Goal: Task Accomplishment & Management: Manage account settings

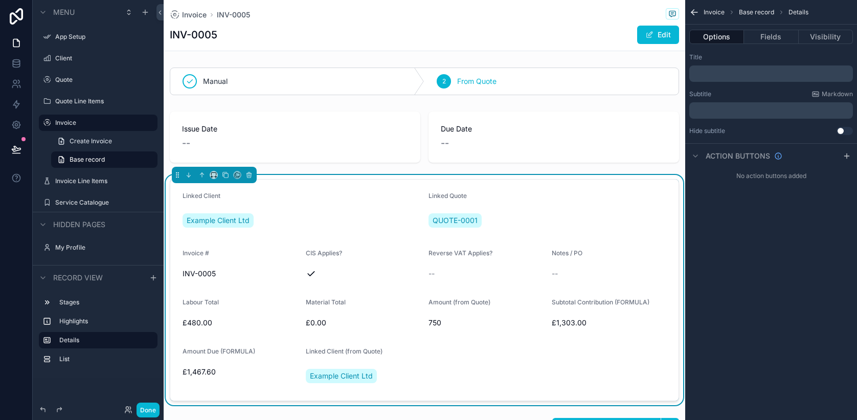
scroll to position [122, 0]
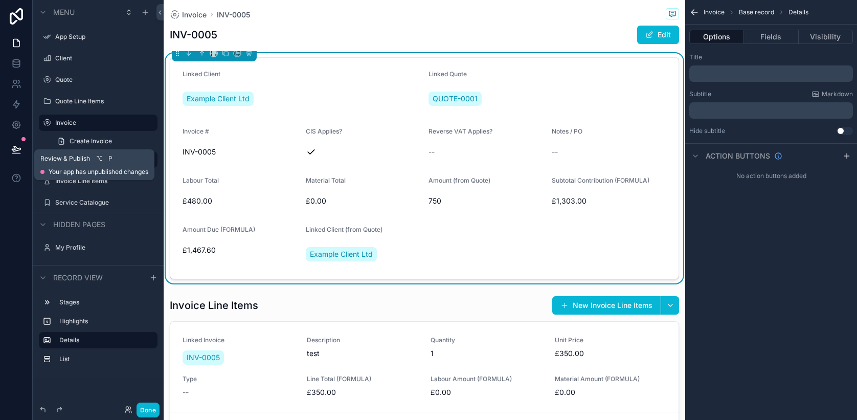
click at [18, 154] on button at bounding box center [16, 149] width 22 height 29
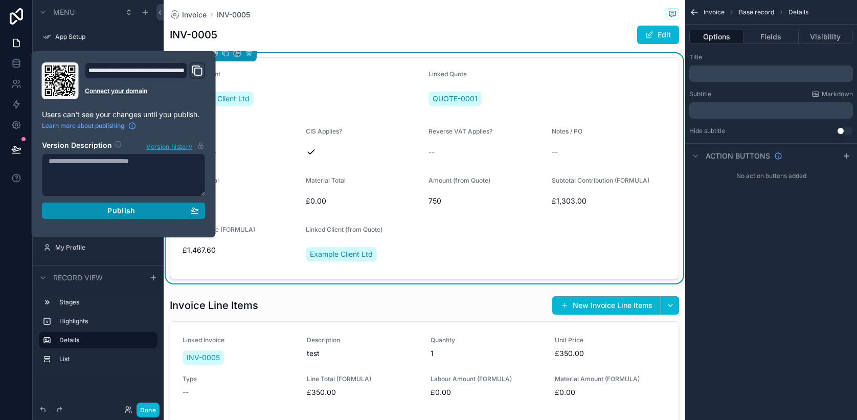
click at [92, 213] on div "Publish" at bounding box center [124, 210] width 150 height 9
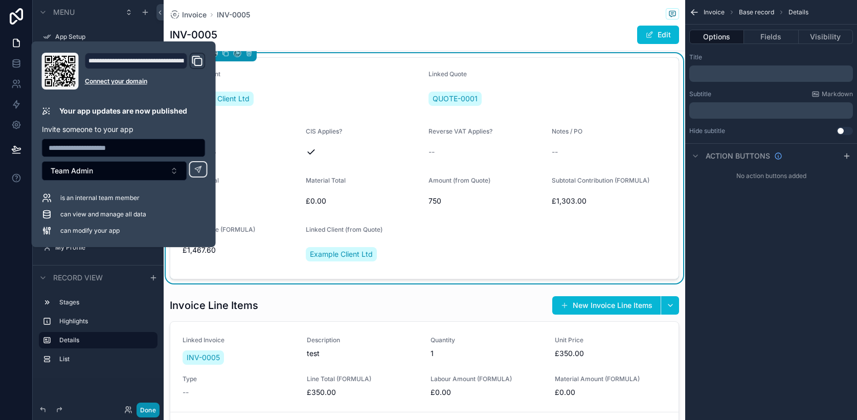
click at [145, 414] on button "Done" at bounding box center [147, 409] width 23 height 15
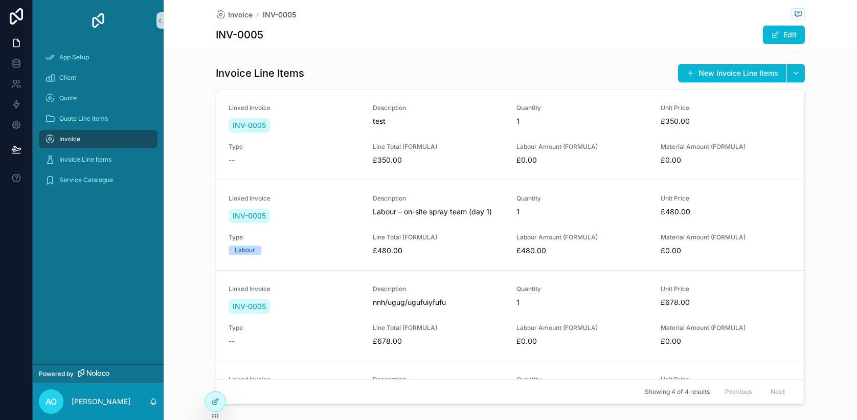
scroll to position [375, 0]
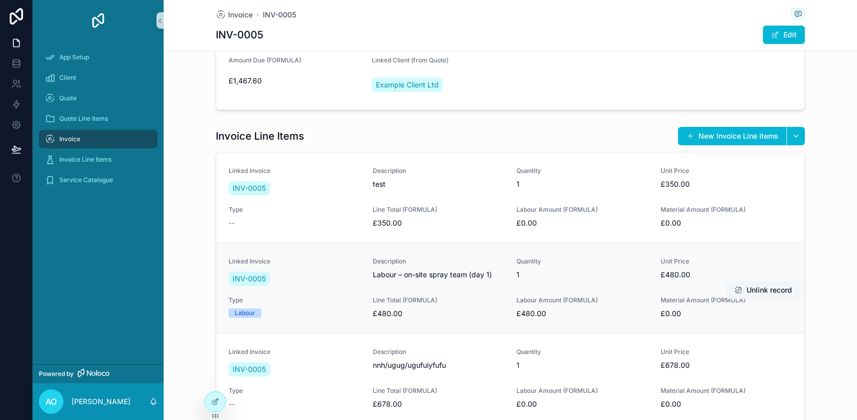
scroll to position [229, 0]
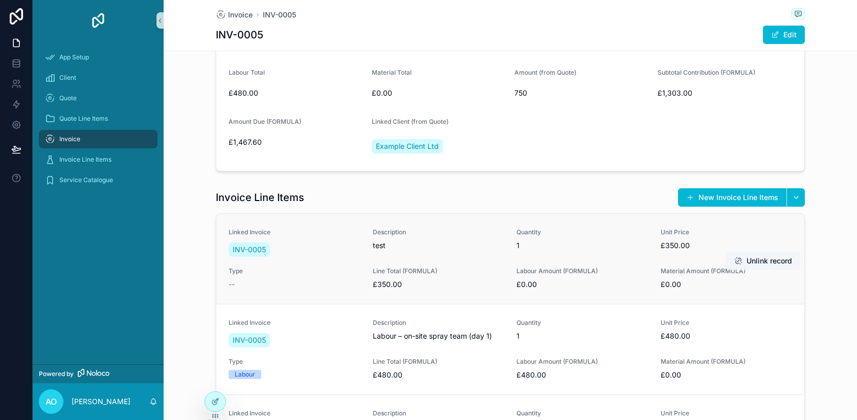
click at [751, 265] on button "Unlink record" at bounding box center [763, 260] width 74 height 18
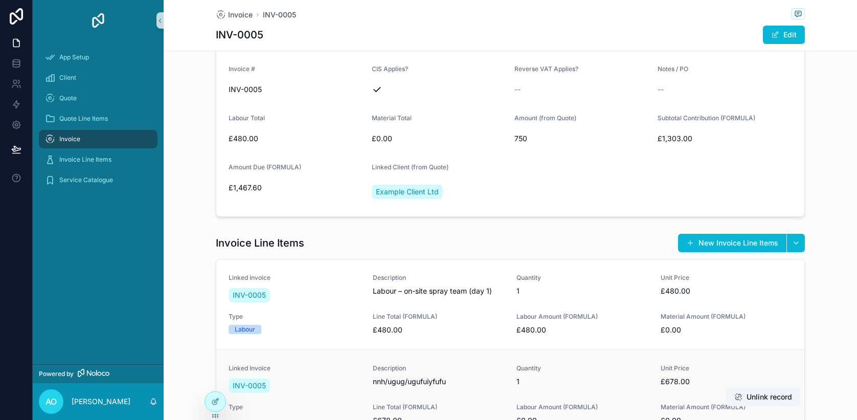
scroll to position [181, 0]
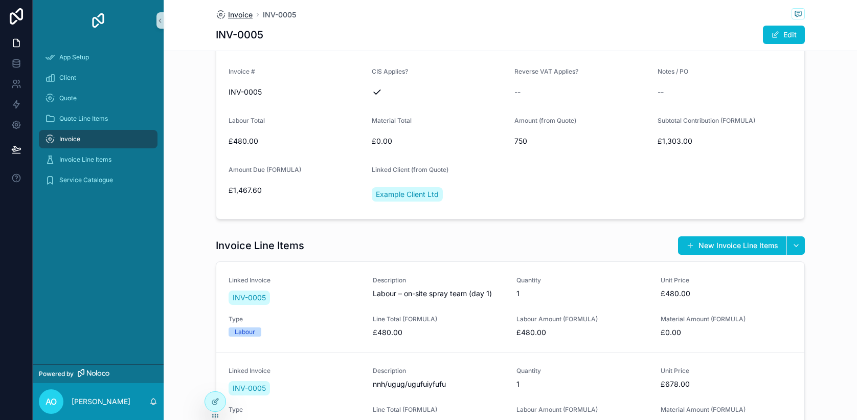
click at [251, 15] on span "Invoice" at bounding box center [240, 15] width 25 height 10
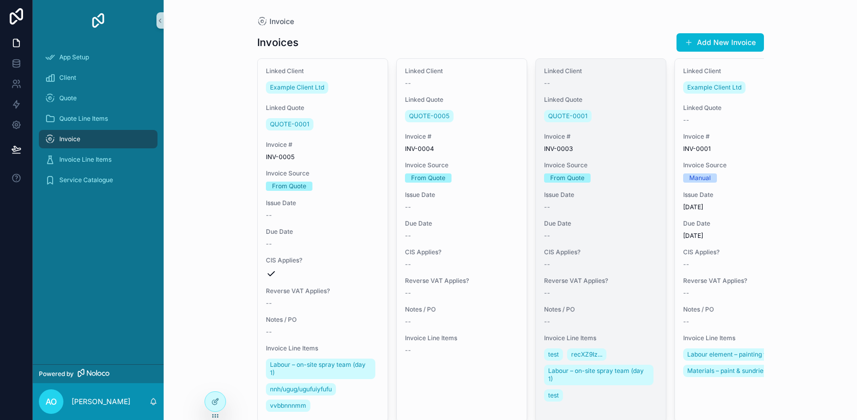
click at [547, 203] on span "--" at bounding box center [547, 207] width 6 height 8
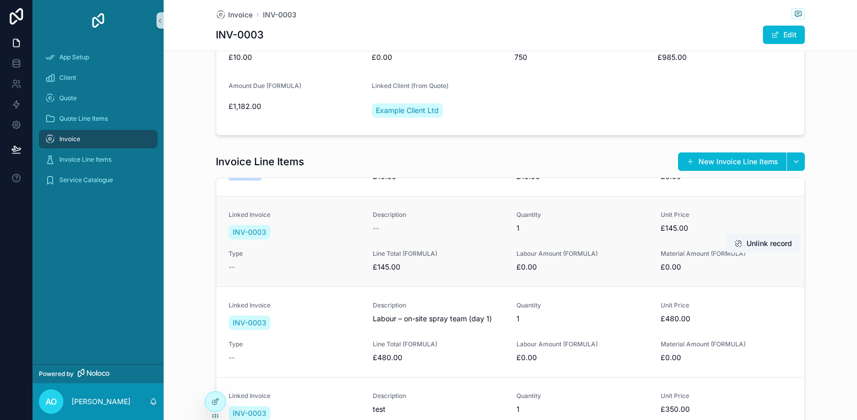
scroll to position [267, 0]
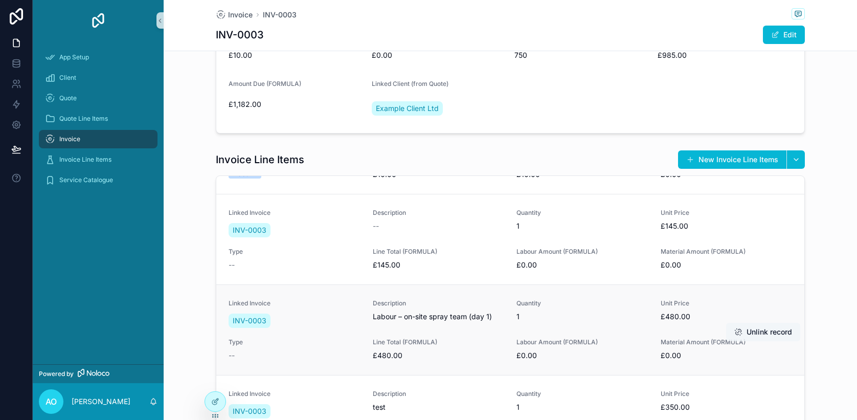
click at [770, 335] on button "Unlink record" at bounding box center [763, 332] width 74 height 18
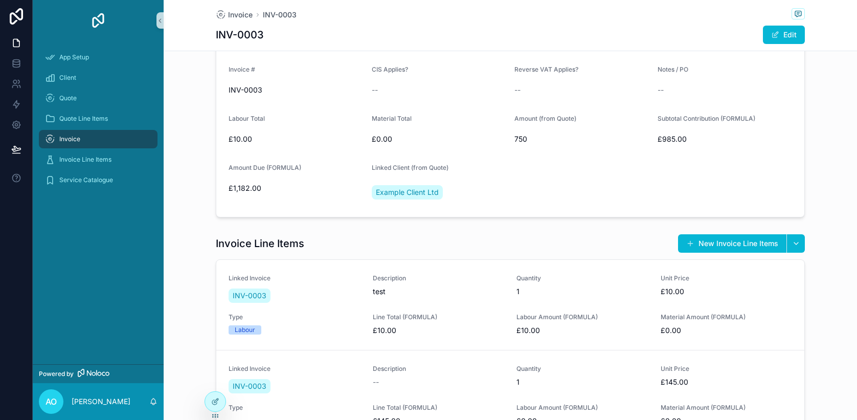
scroll to position [0, 0]
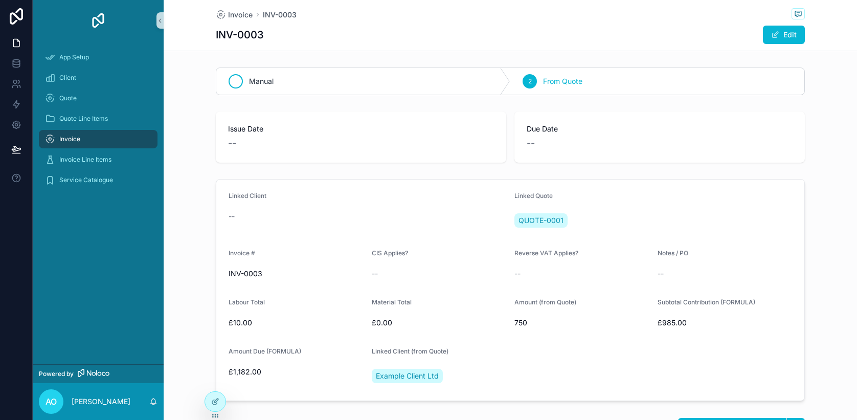
click at [285, 85] on div "Manual" at bounding box center [363, 81] width 294 height 27
click at [285, 85] on div "1 Manual" at bounding box center [363, 81] width 294 height 27
click at [551, 86] on span "From Quote" at bounding box center [562, 81] width 39 height 10
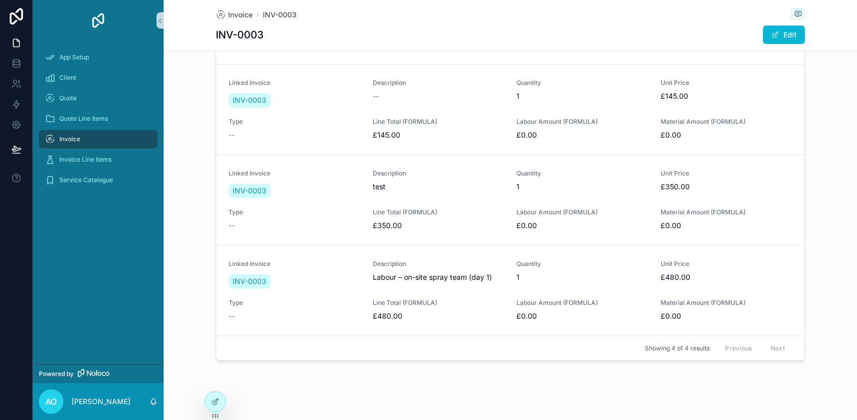
scroll to position [407, 0]
